Goal: Obtain resource: Obtain resource

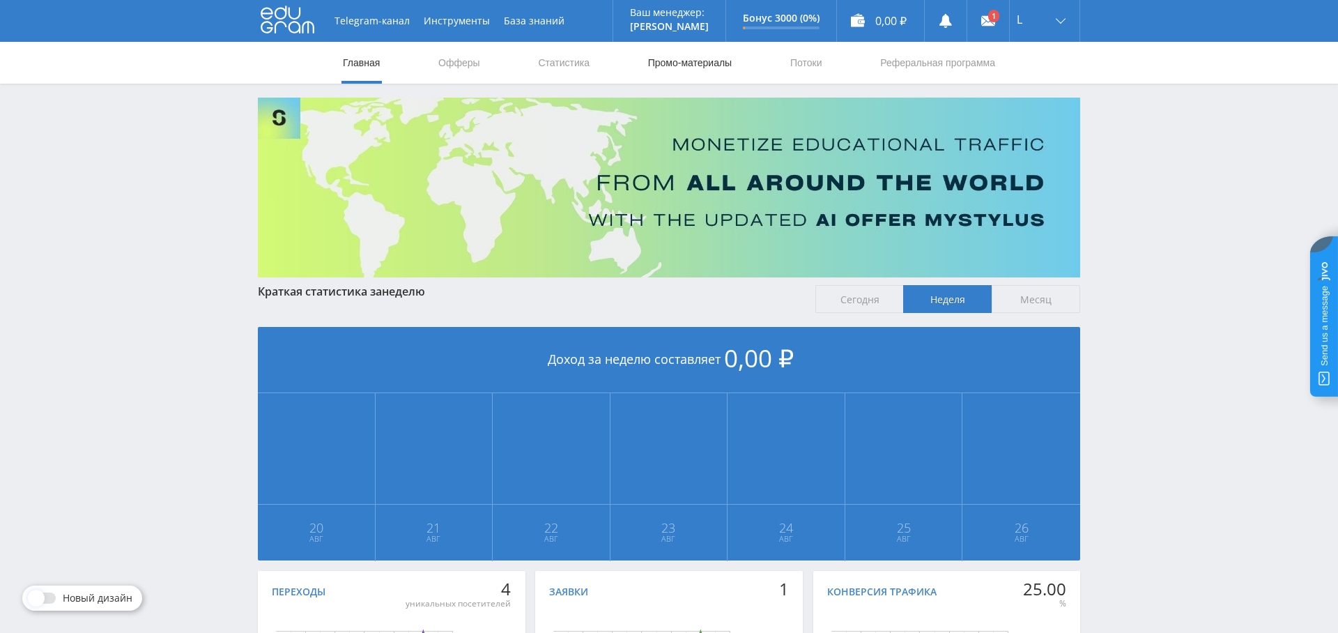
click at [696, 64] on link "Промо-материалы" at bounding box center [690, 63] width 86 height 42
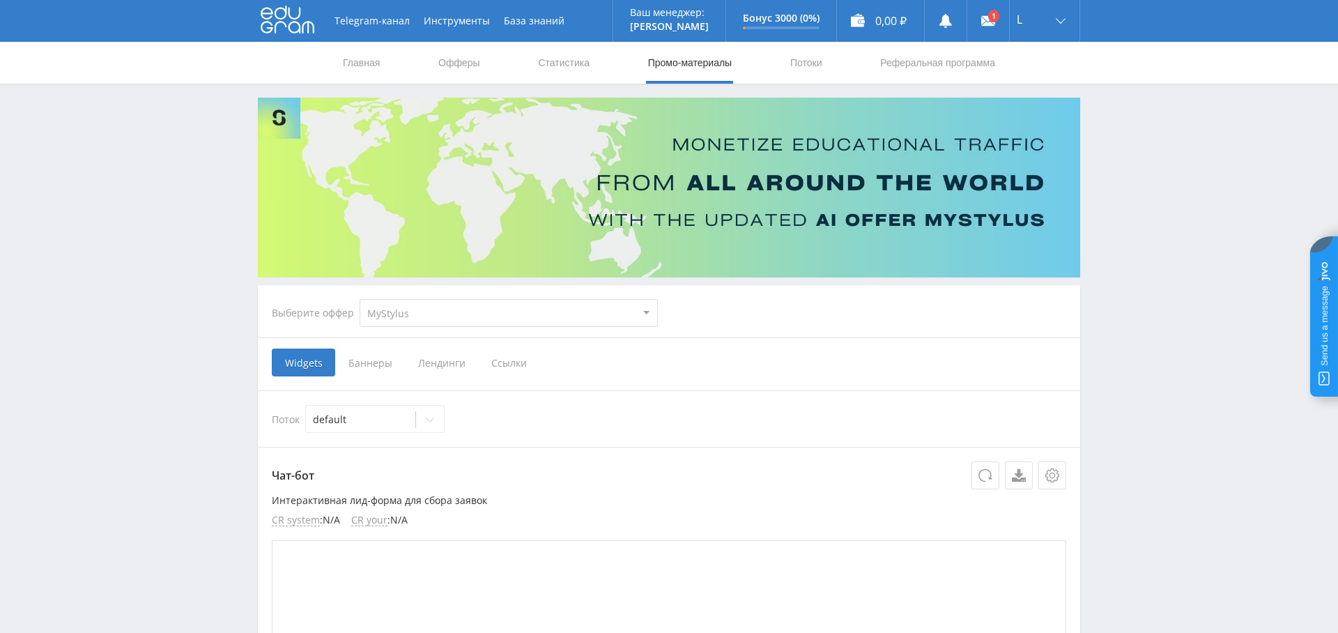
click at [454, 312] on select "MyStylus MyStylus - Revshare Кампус AI Studybay Автор24 Studybay [GEOGRAPHIC_DA…" at bounding box center [509, 313] width 298 height 28
select select "341"
click at [360, 299] on select "MyStylus MyStylus - Revshare Кампус AI Studybay Автор24 Studybay [GEOGRAPHIC_DA…" at bounding box center [509, 313] width 298 height 28
select select "341"
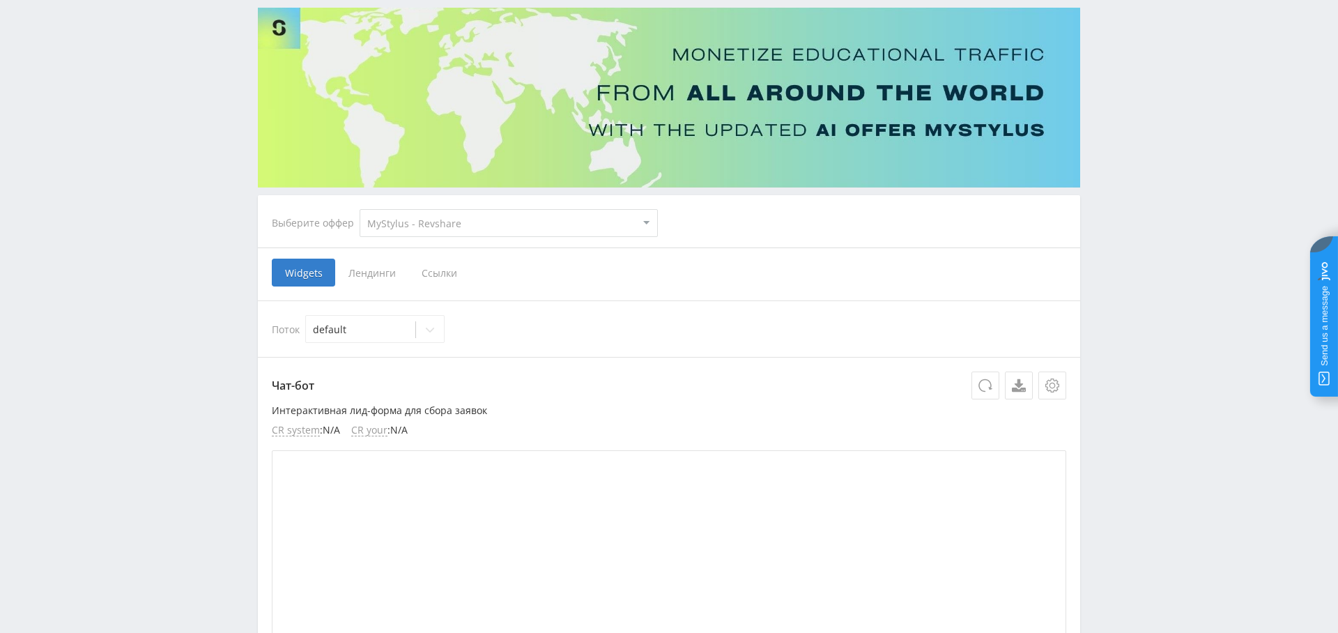
scroll to position [60, 0]
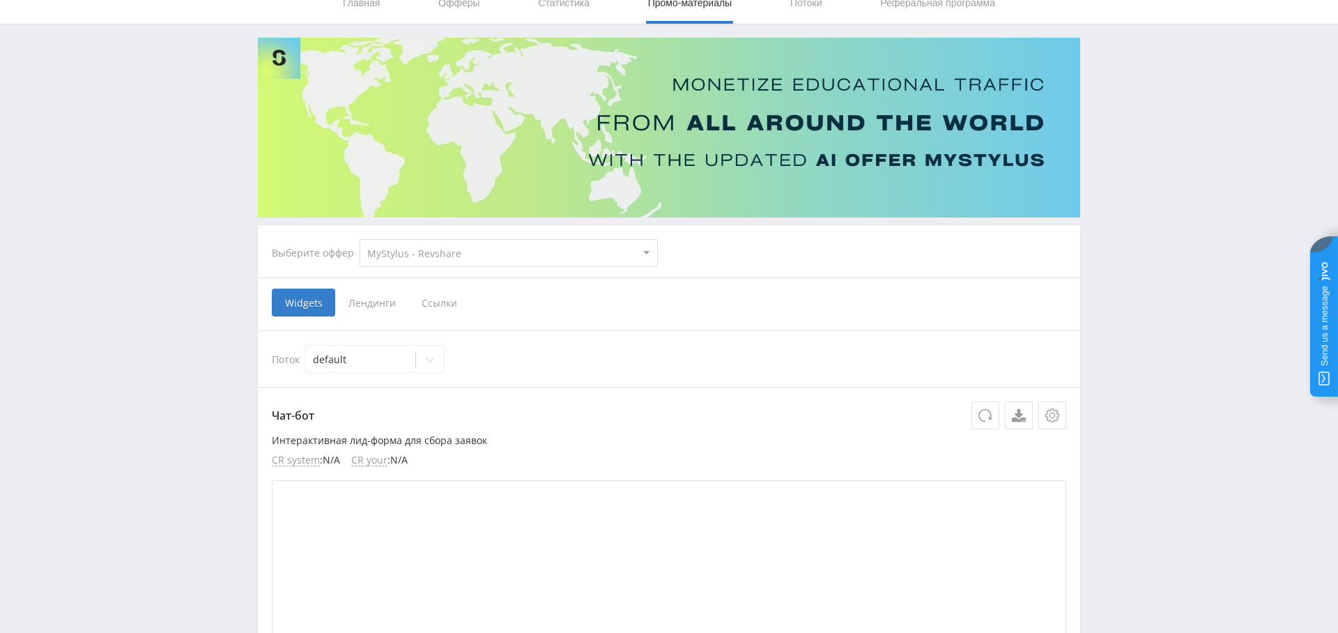
click at [441, 300] on span "Ссылки" at bounding box center [439, 303] width 62 height 28
click at [0, 0] on input "Ссылки" at bounding box center [0, 0] width 0 height 0
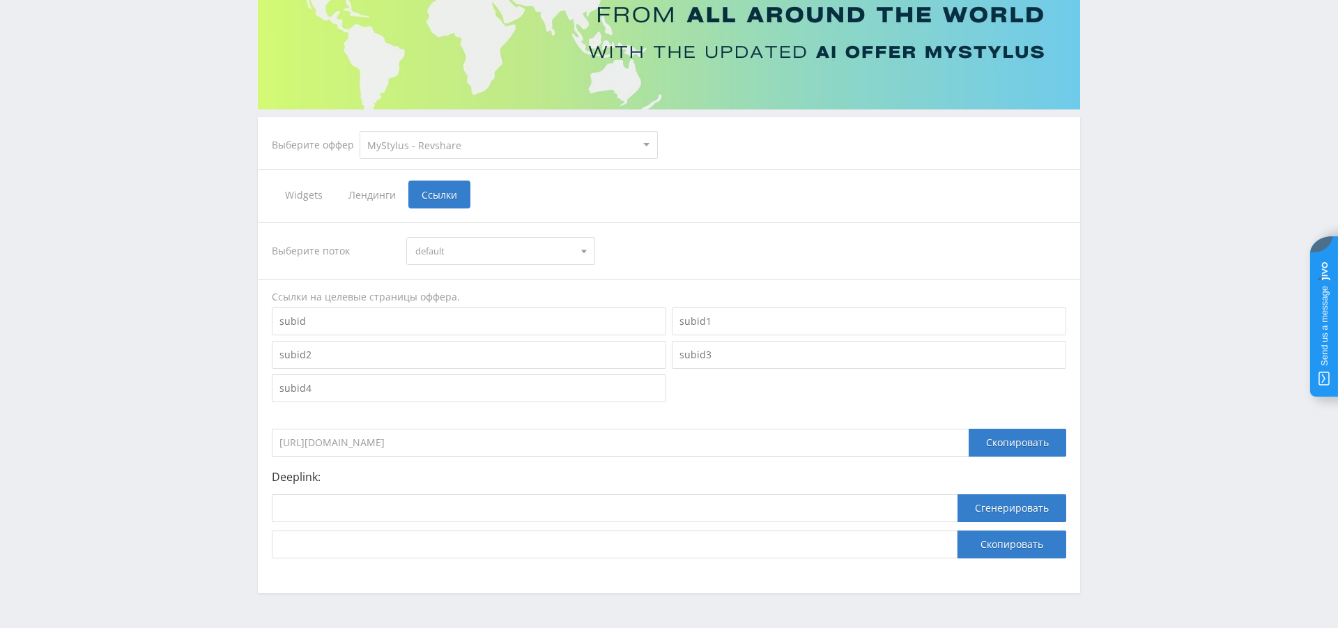
scroll to position [199, 0]
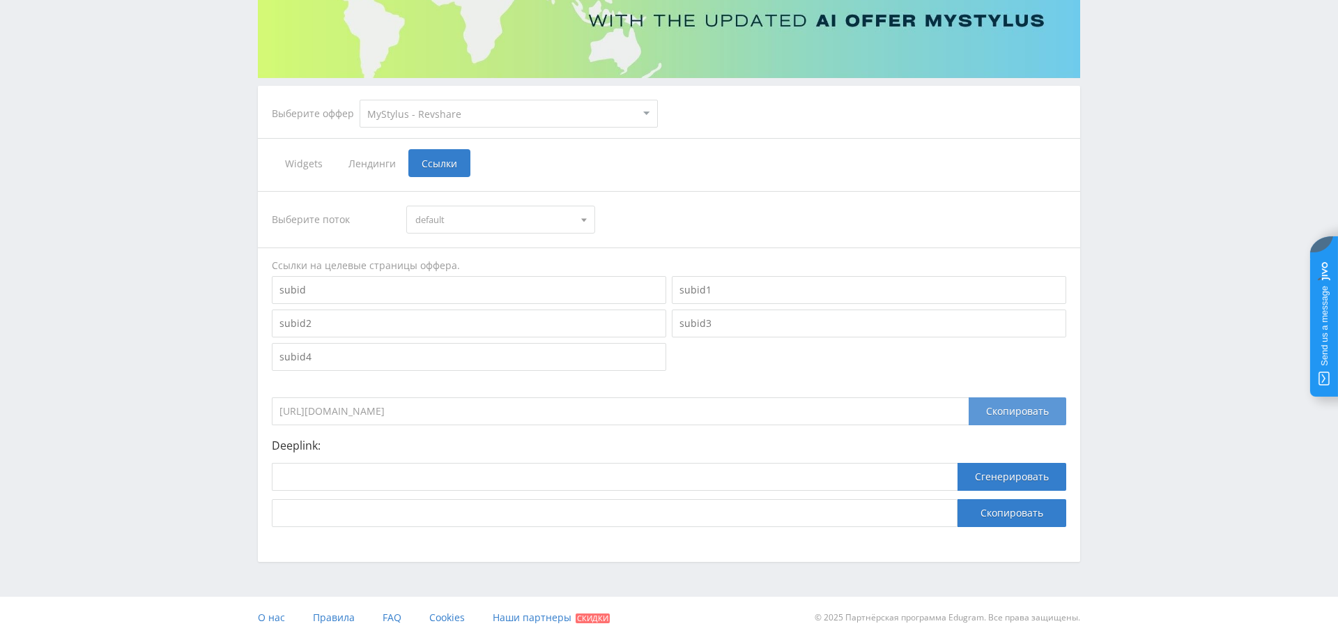
click at [1022, 407] on div "Скопировать" at bounding box center [1018, 411] width 98 height 28
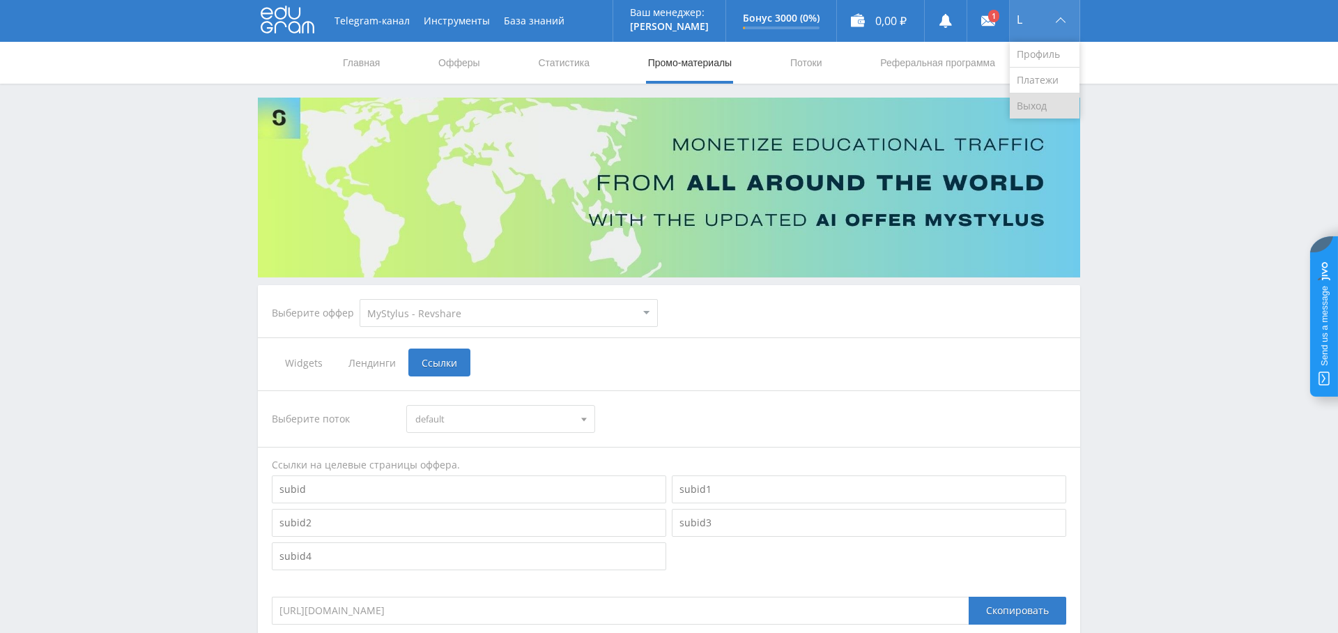
click at [1030, 104] on link "Выход" at bounding box center [1045, 105] width 70 height 25
